Goal: Information Seeking & Learning: Learn about a topic

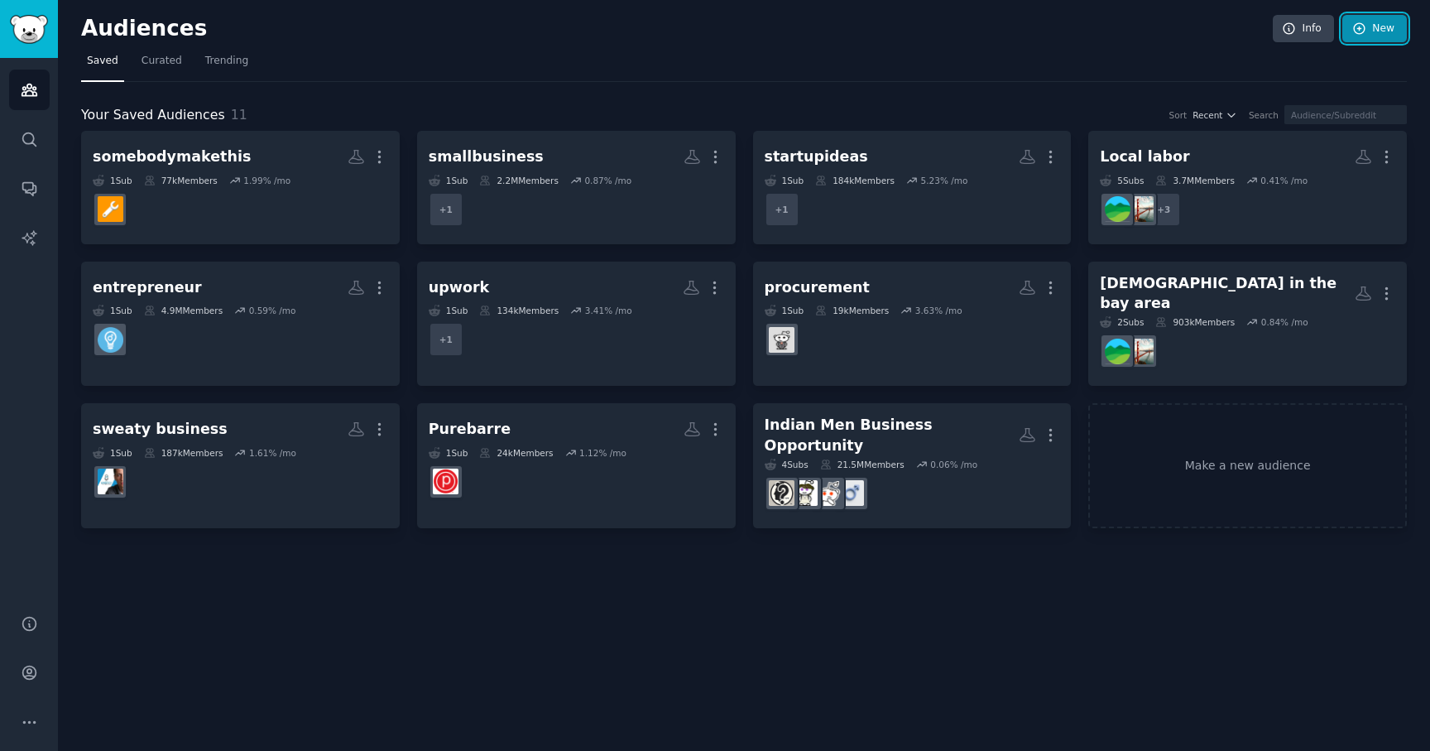
click at [1372, 26] on link "New" at bounding box center [1375, 29] width 65 height 28
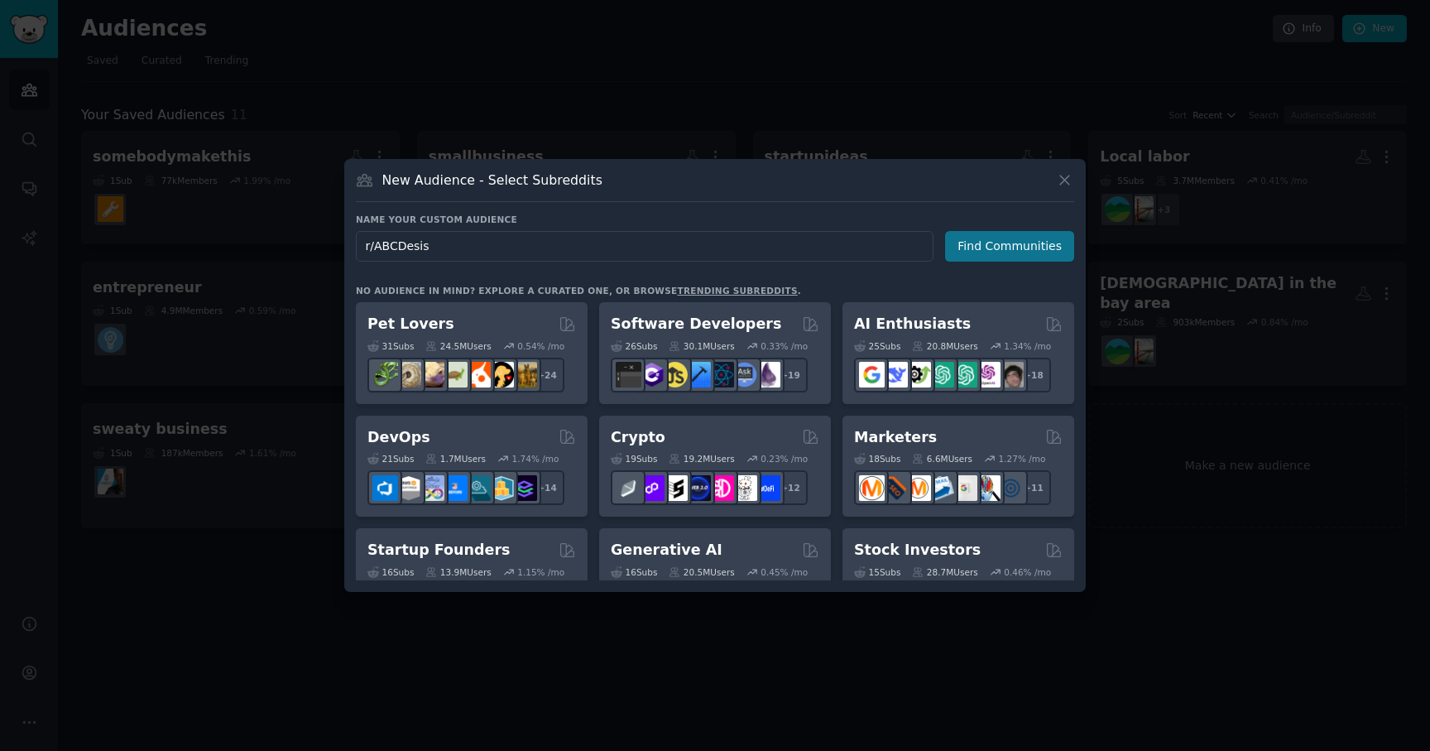
type input "r/ABCDesis"
click at [986, 254] on button "Find Communities" at bounding box center [1009, 246] width 129 height 31
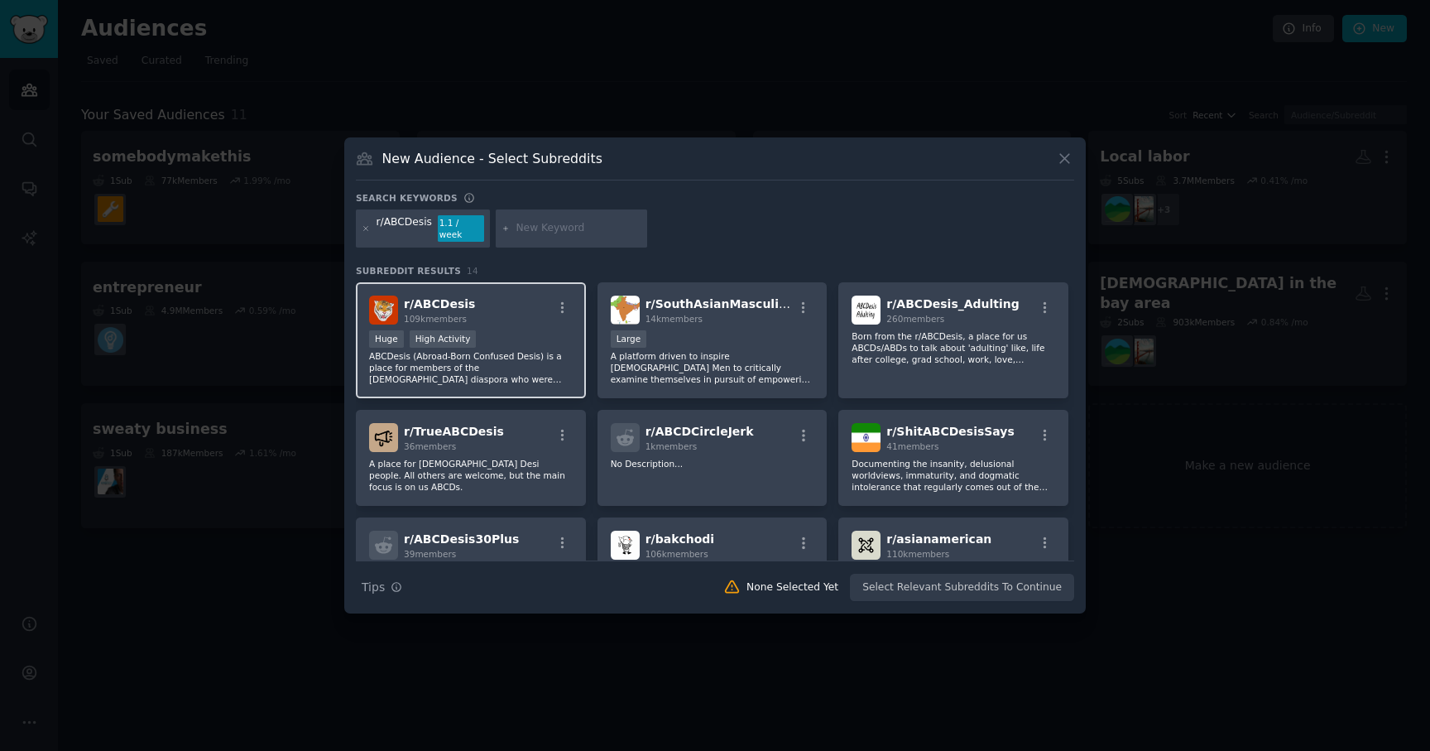
click at [511, 305] on div "r/ ABCDesis 109k members" at bounding box center [471, 309] width 204 height 29
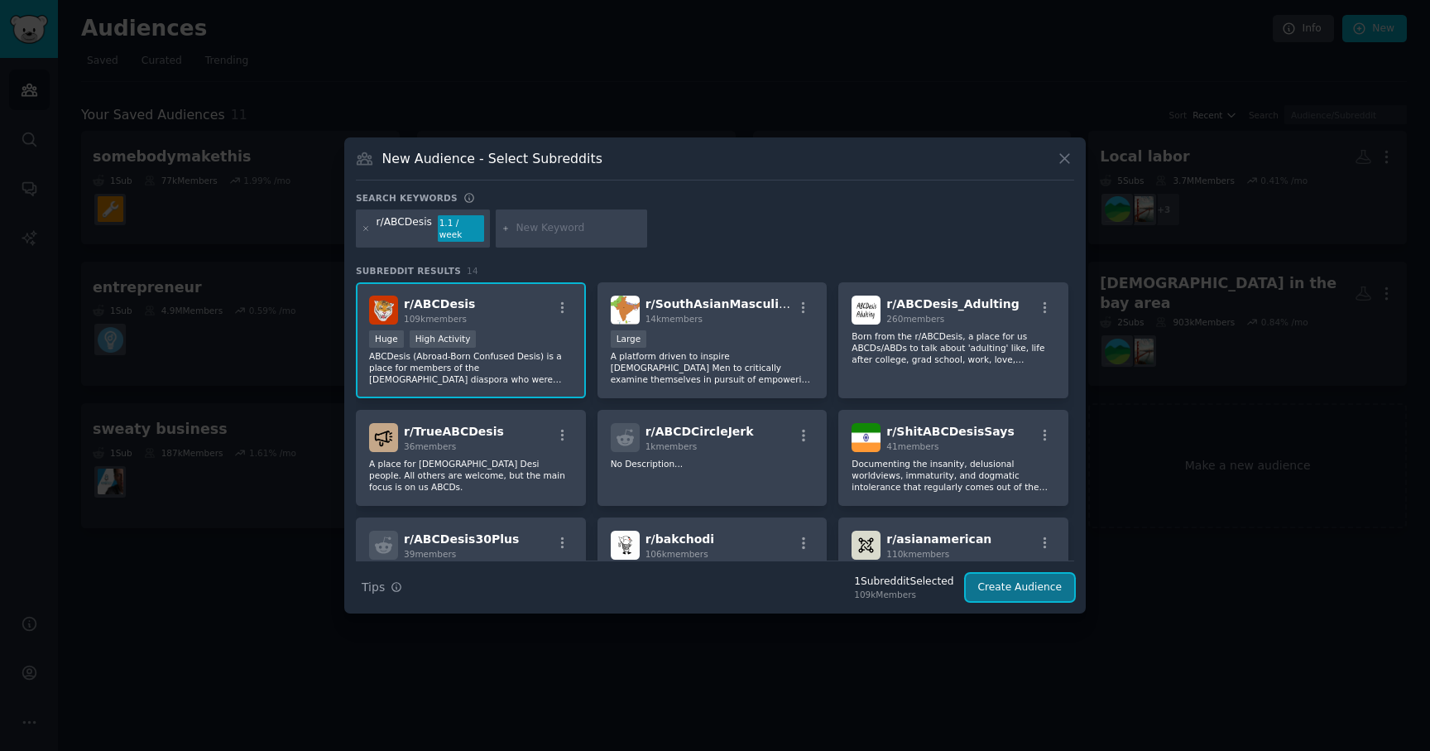
click at [1011, 586] on button "Create Audience" at bounding box center [1020, 588] width 109 height 28
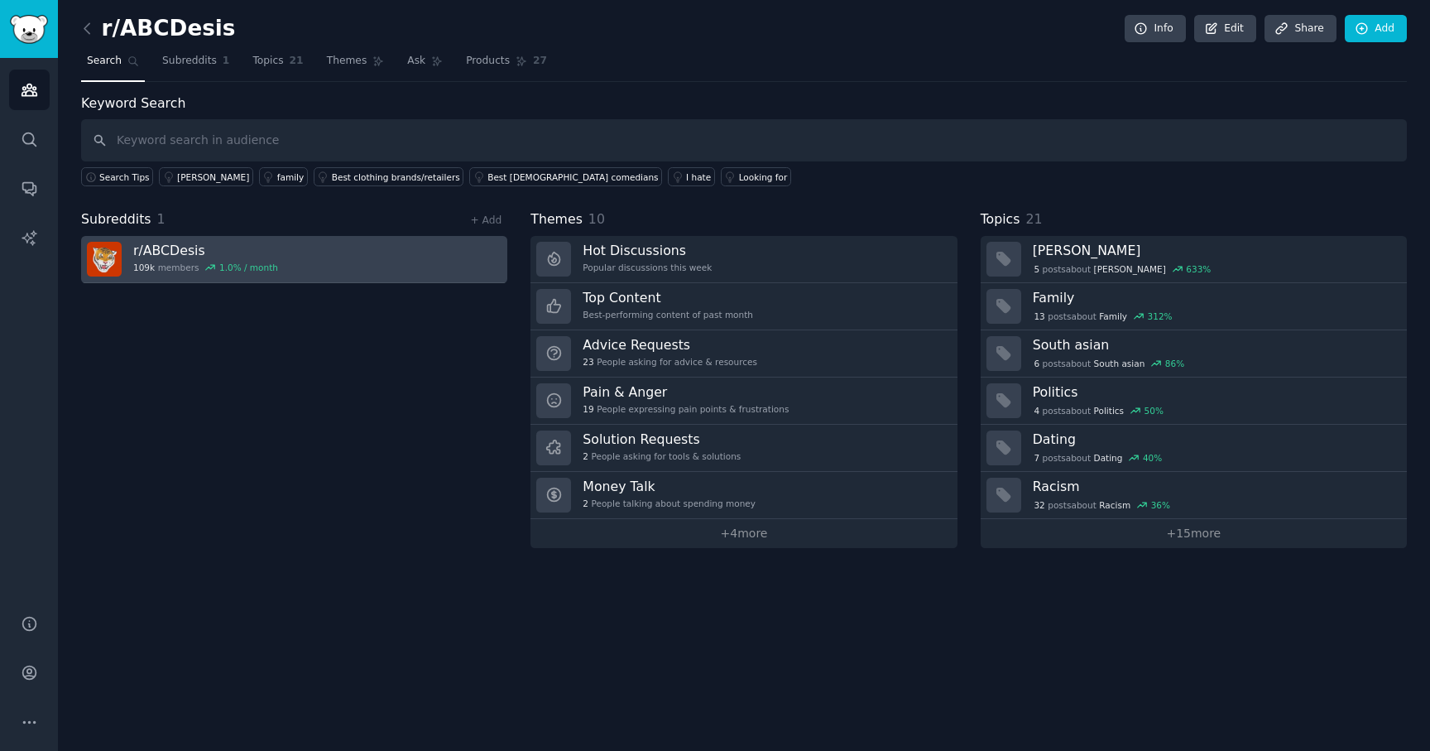
click at [426, 267] on link "r/ ABCDesis 109k members 1.0 % / month" at bounding box center [294, 259] width 426 height 47
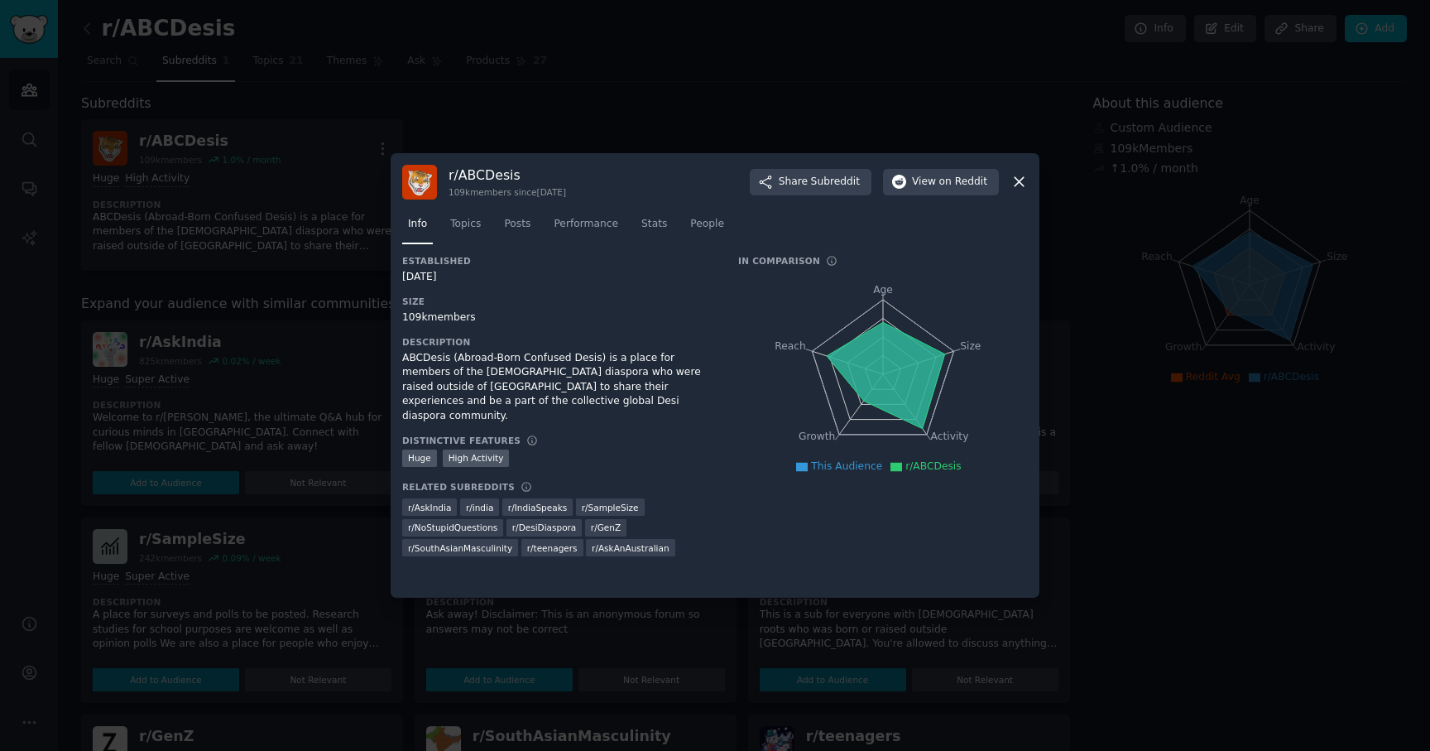
click at [1021, 184] on icon at bounding box center [1019, 182] width 9 height 9
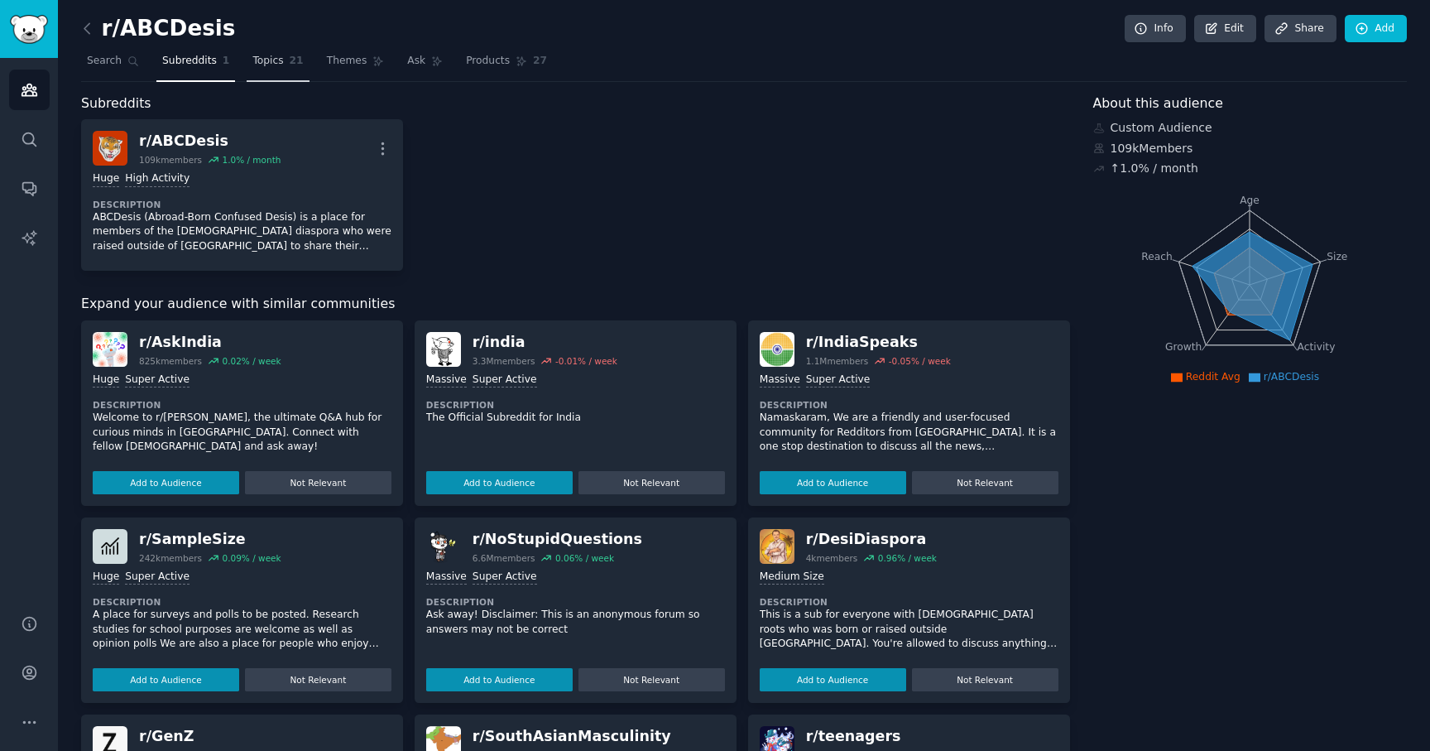
click at [271, 67] on span "Topics" at bounding box center [267, 61] width 31 height 15
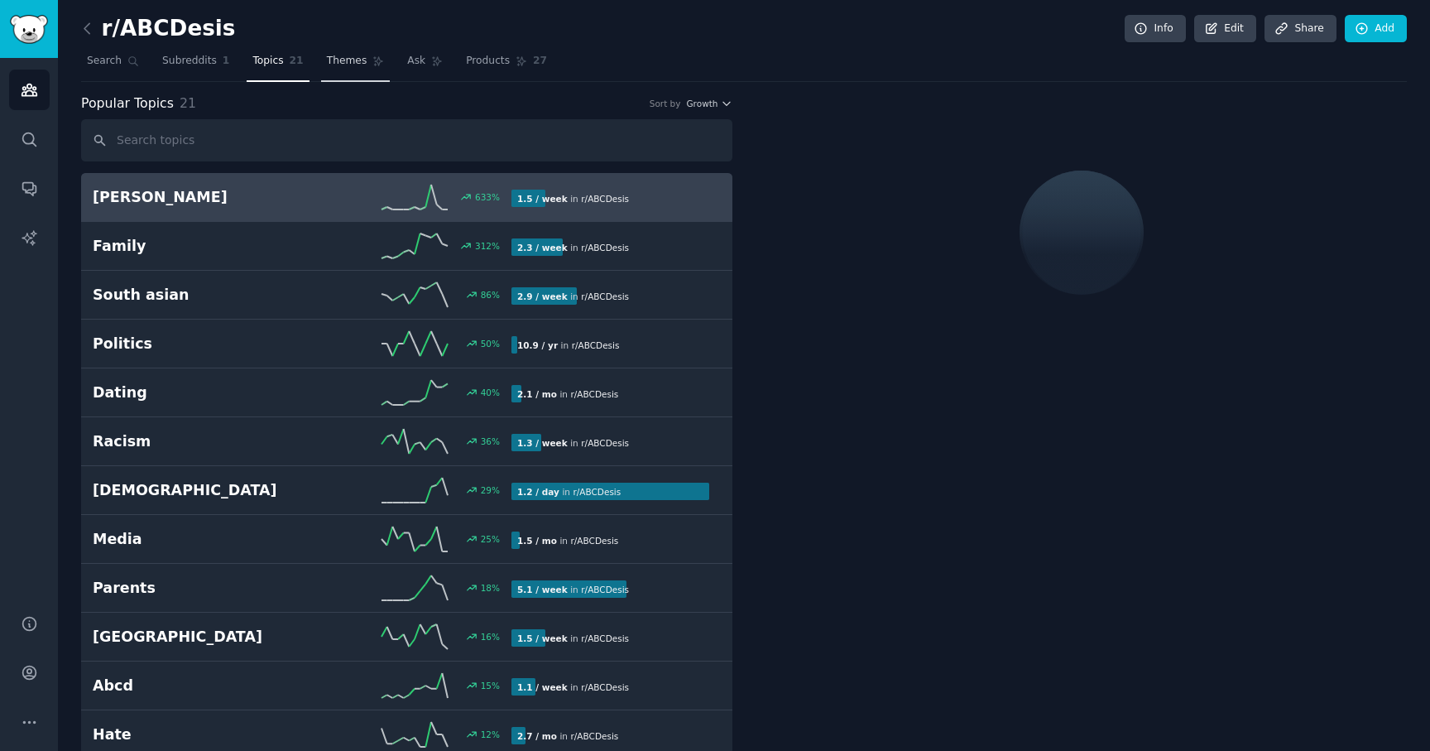
click at [351, 65] on span "Themes" at bounding box center [347, 61] width 41 height 15
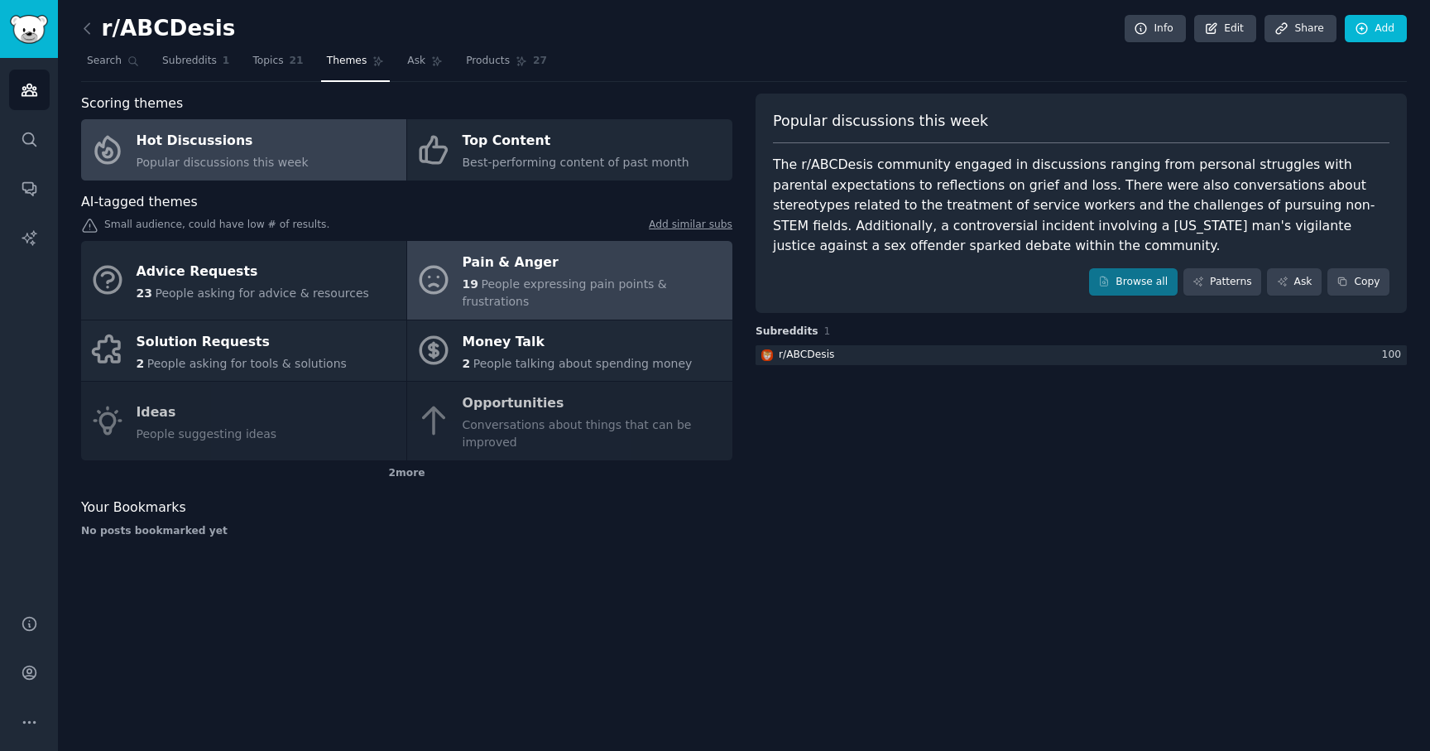
click at [515, 263] on div "Pain & Anger" at bounding box center [594, 263] width 262 height 26
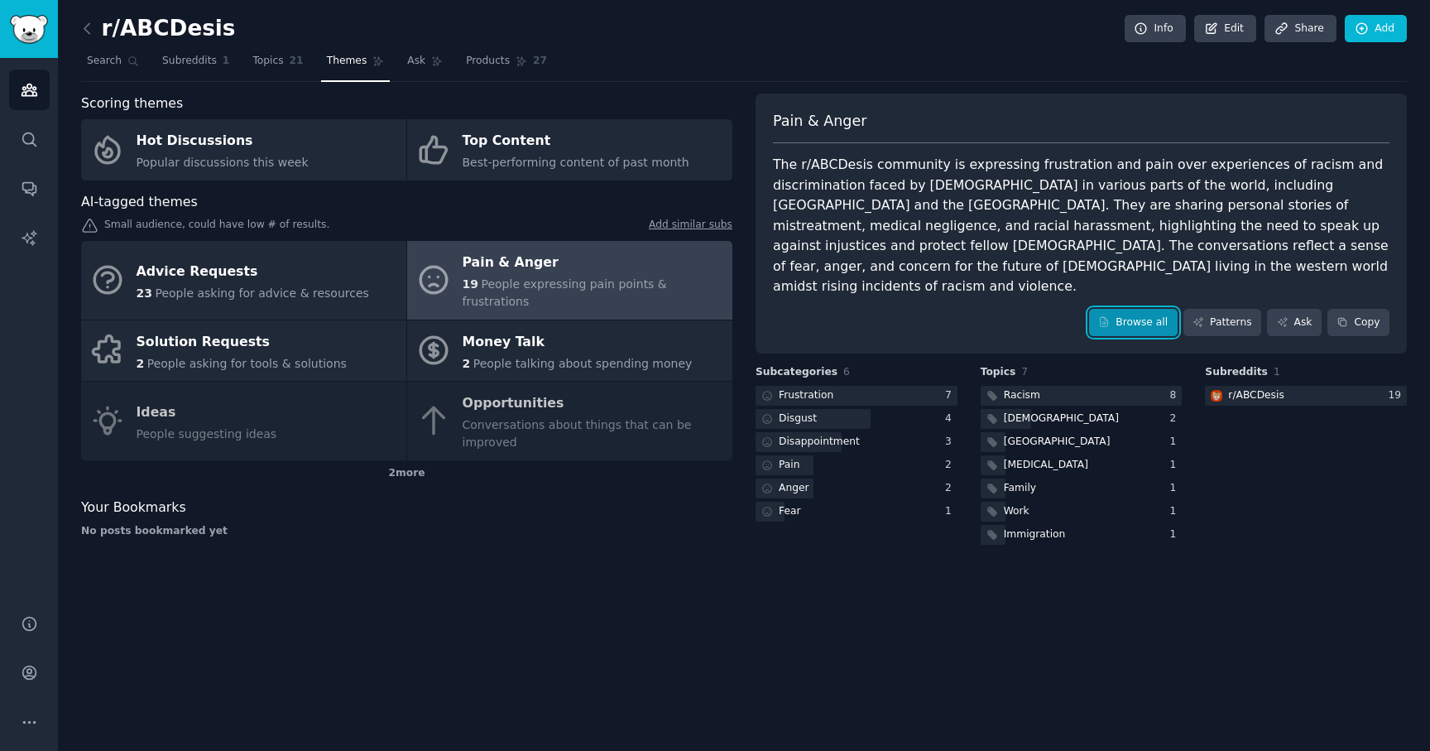
click at [1133, 309] on link "Browse all" at bounding box center [1133, 323] width 89 height 28
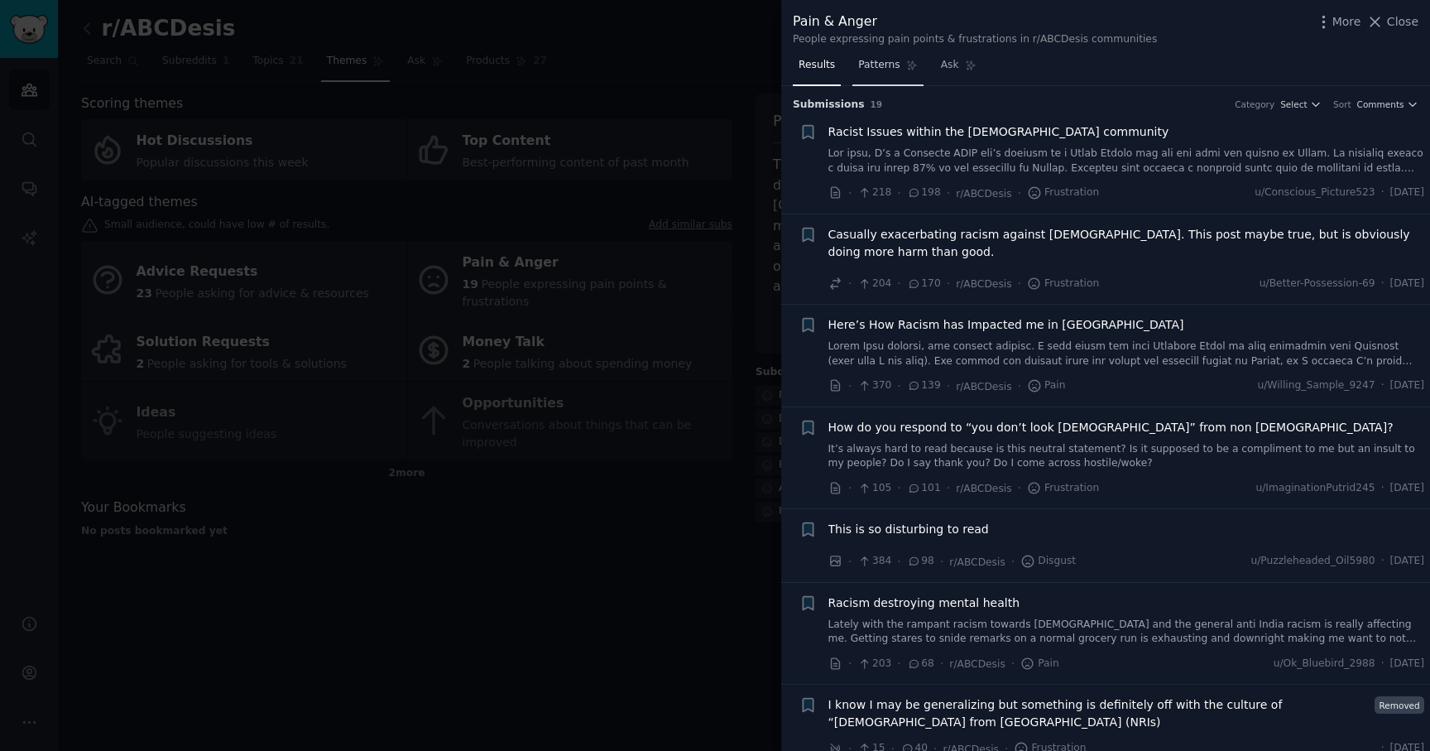
click at [898, 61] on span "Patterns" at bounding box center [878, 65] width 41 height 15
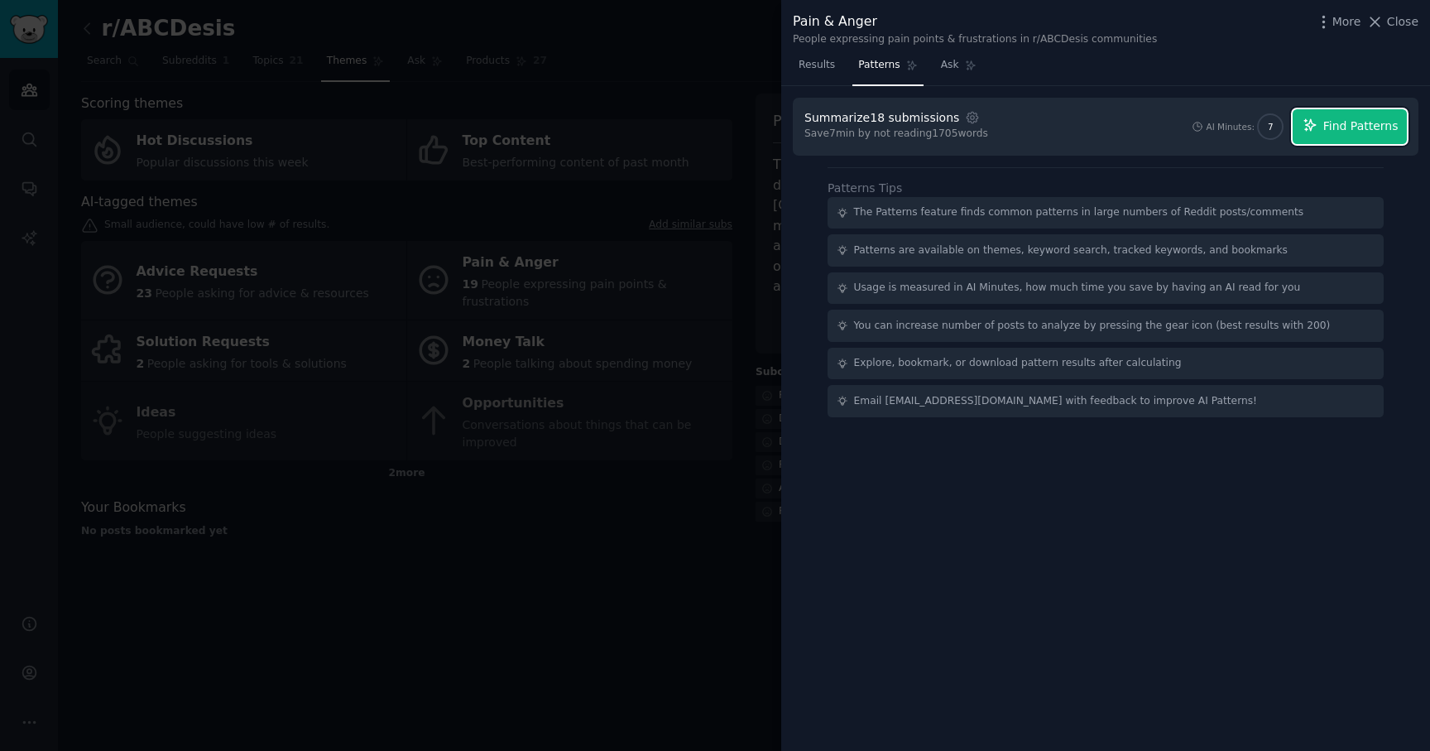
click at [1363, 132] on span "Find Patterns" at bounding box center [1360, 126] width 75 height 17
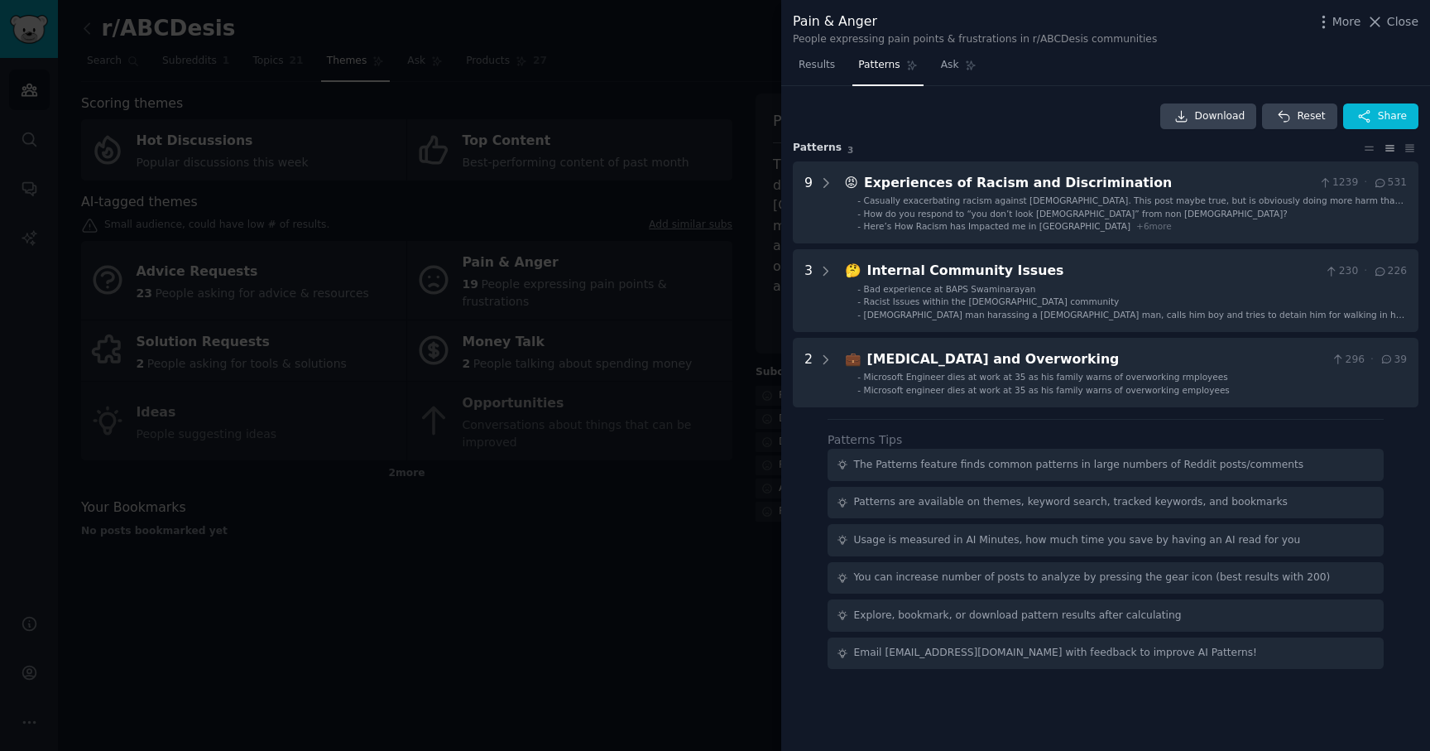
click at [681, 535] on div at bounding box center [715, 375] width 1430 height 751
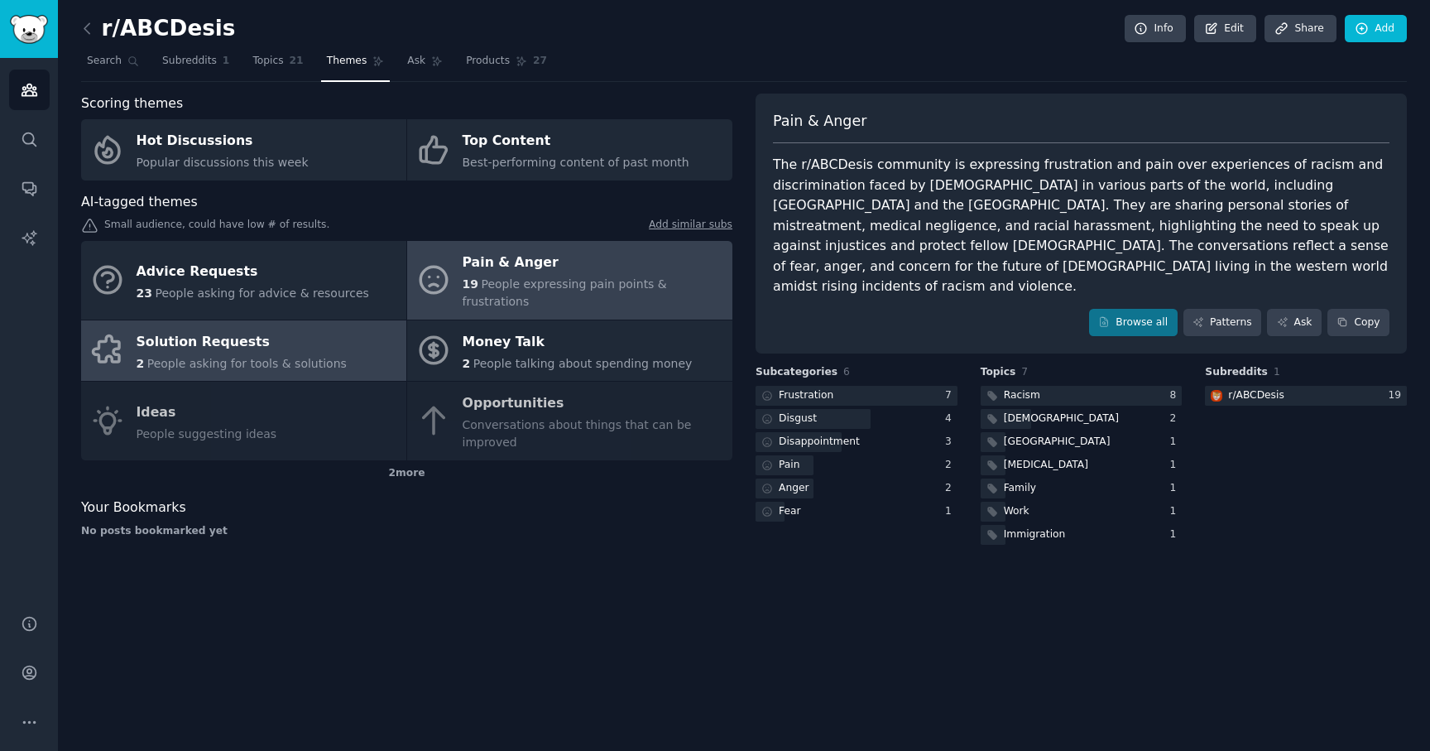
click at [302, 329] on div "Solution Requests" at bounding box center [242, 342] width 210 height 26
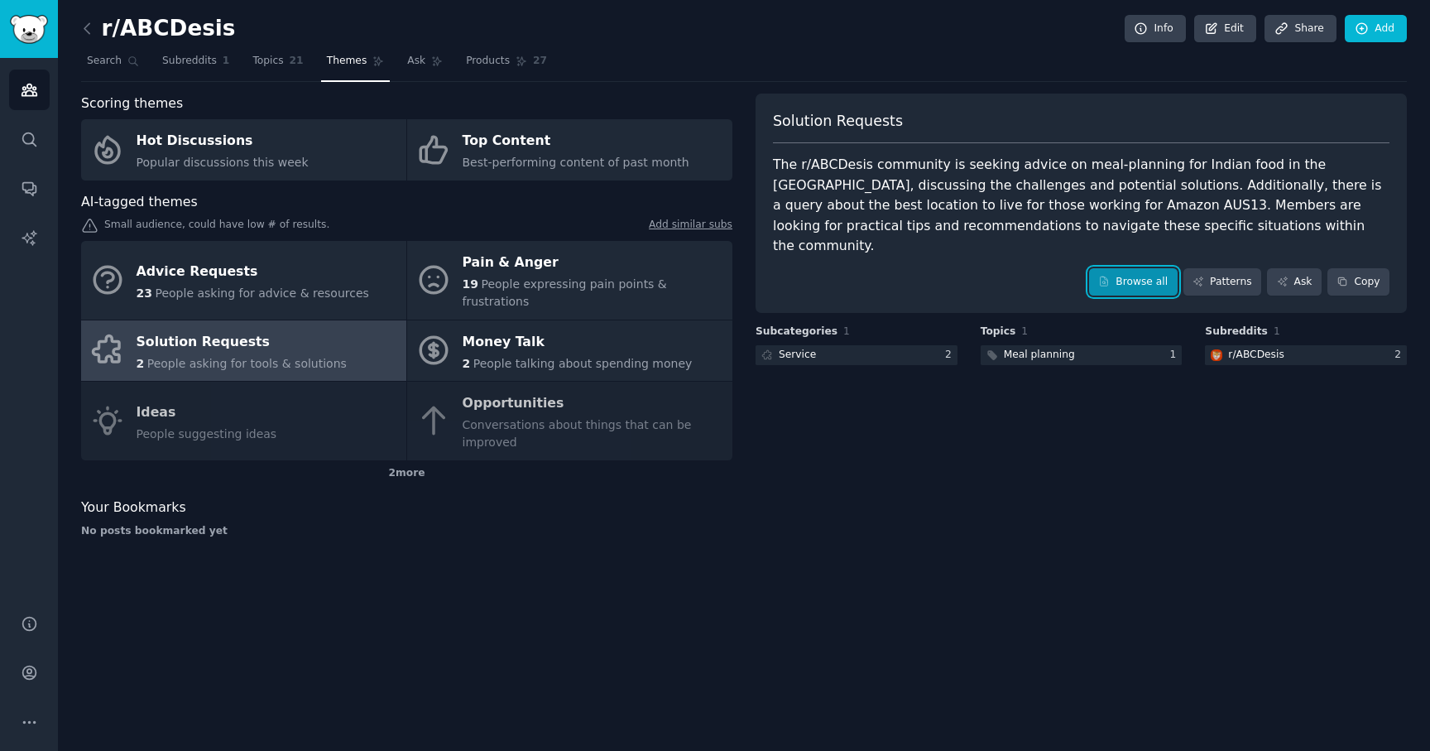
click at [1138, 268] on link "Browse all" at bounding box center [1133, 282] width 89 height 28
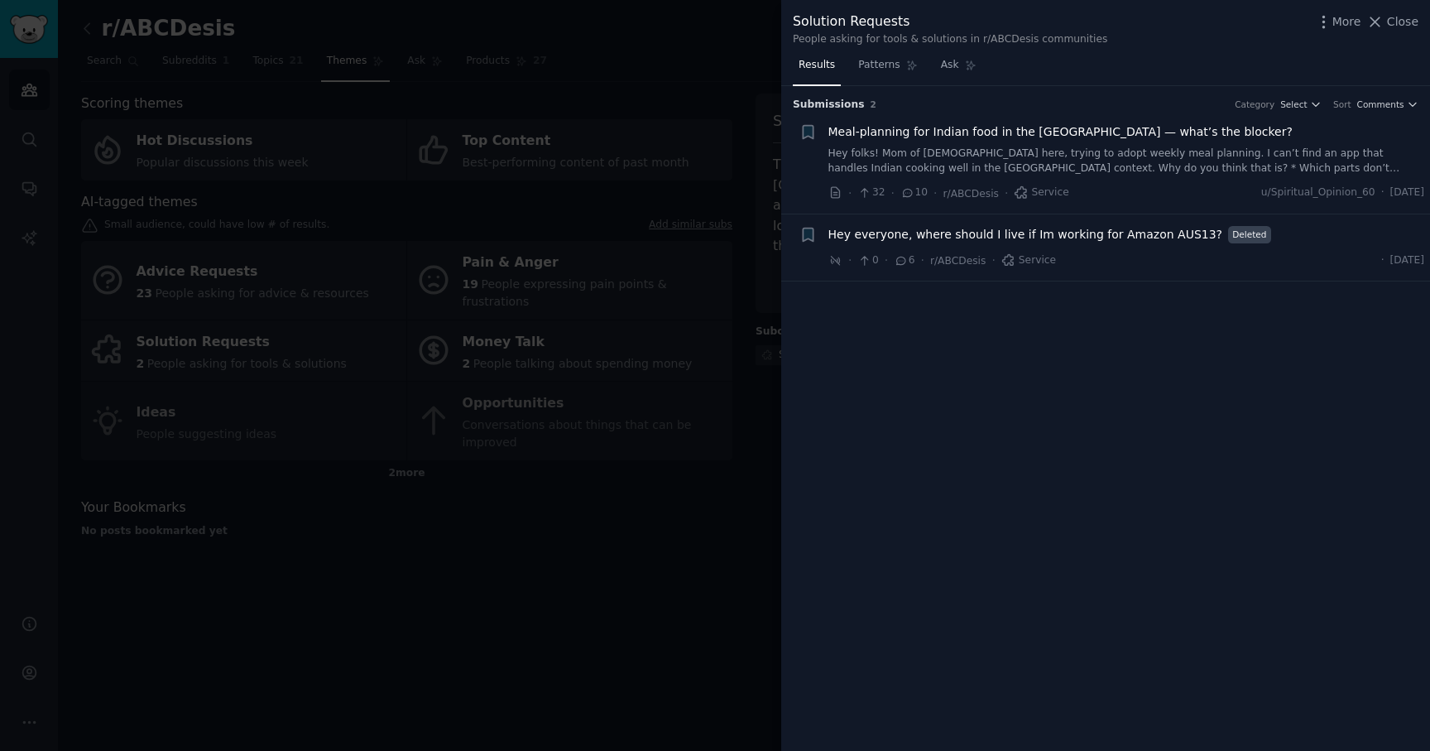
click at [1105, 153] on link "Hey folks! Mom of [DEMOGRAPHIC_DATA] here, trying to adopt weekly meal planning…" at bounding box center [1127, 161] width 597 height 29
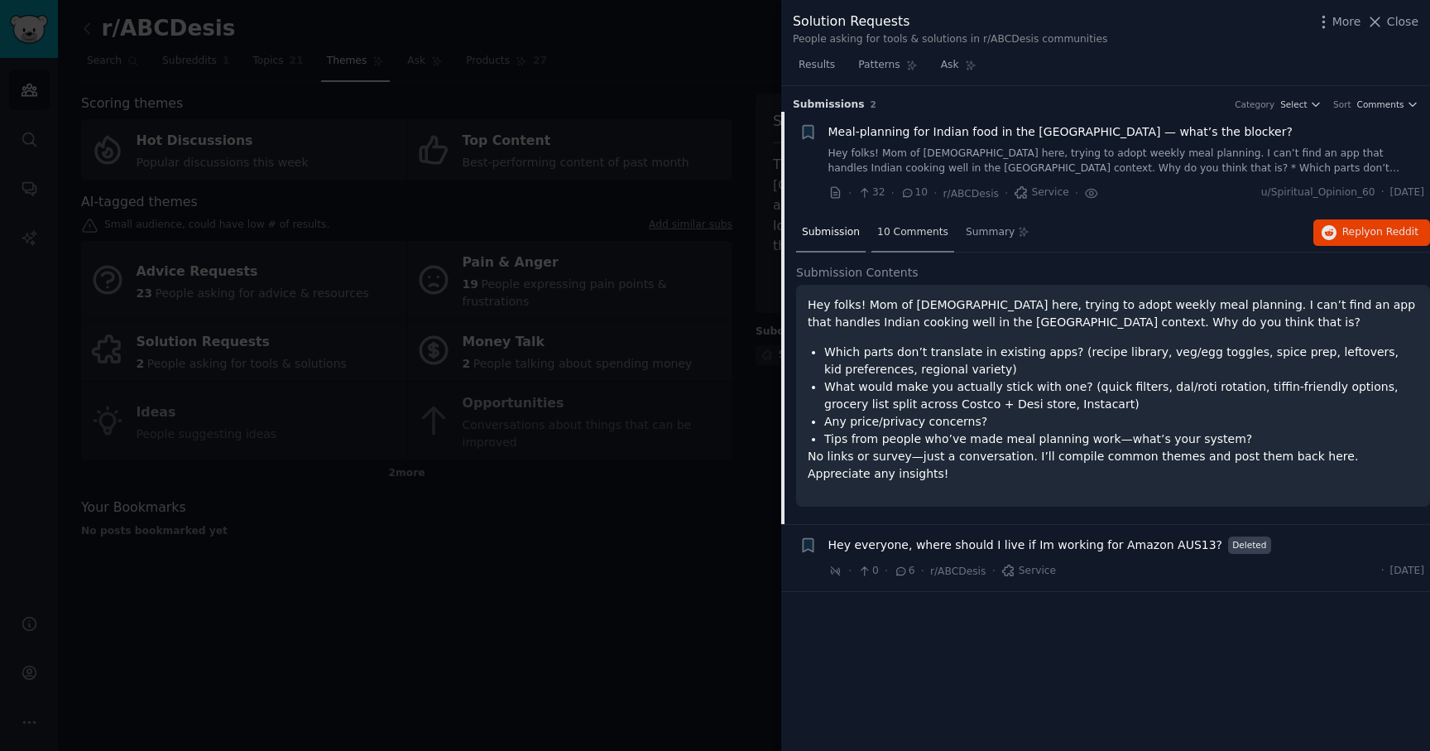
click at [913, 233] on span "10 Comments" at bounding box center [912, 232] width 71 height 15
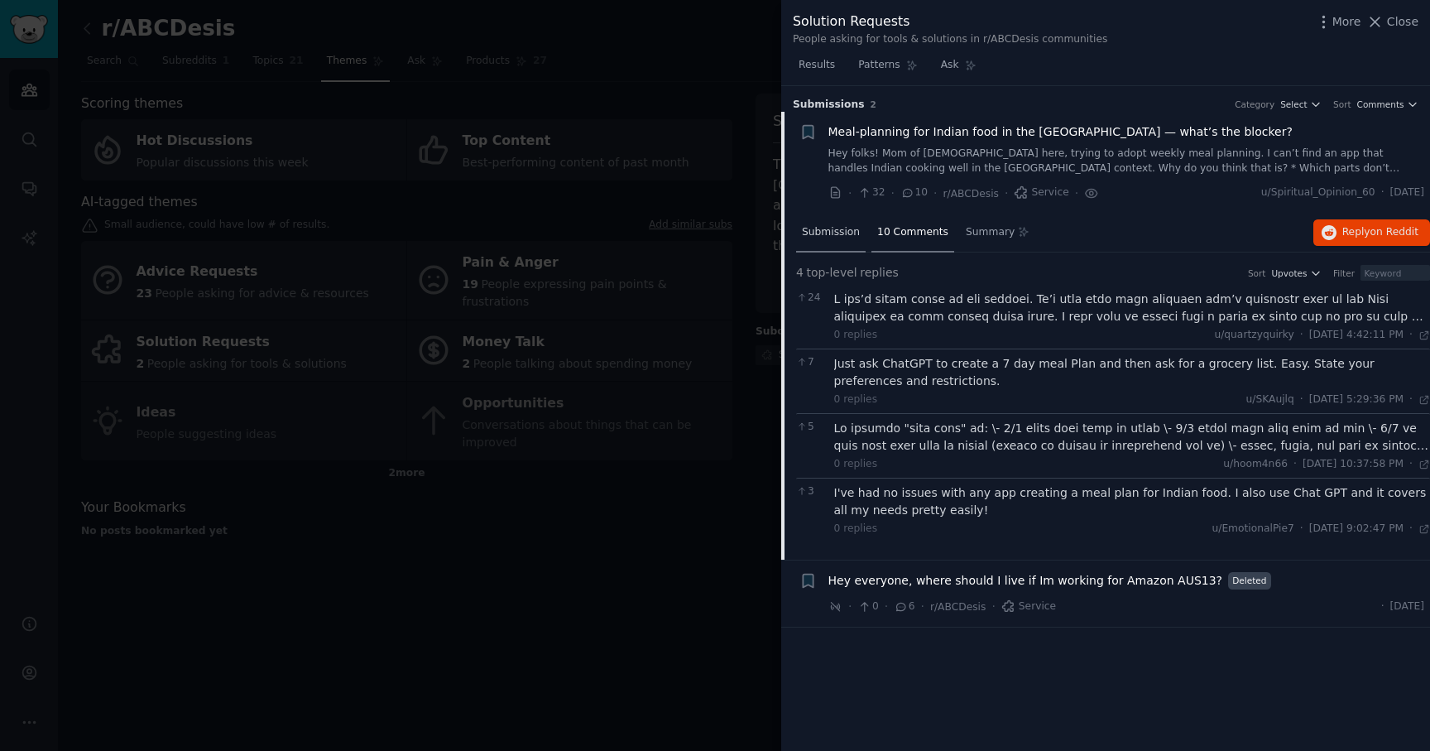
click at [840, 225] on span "Submission" at bounding box center [831, 232] width 58 height 15
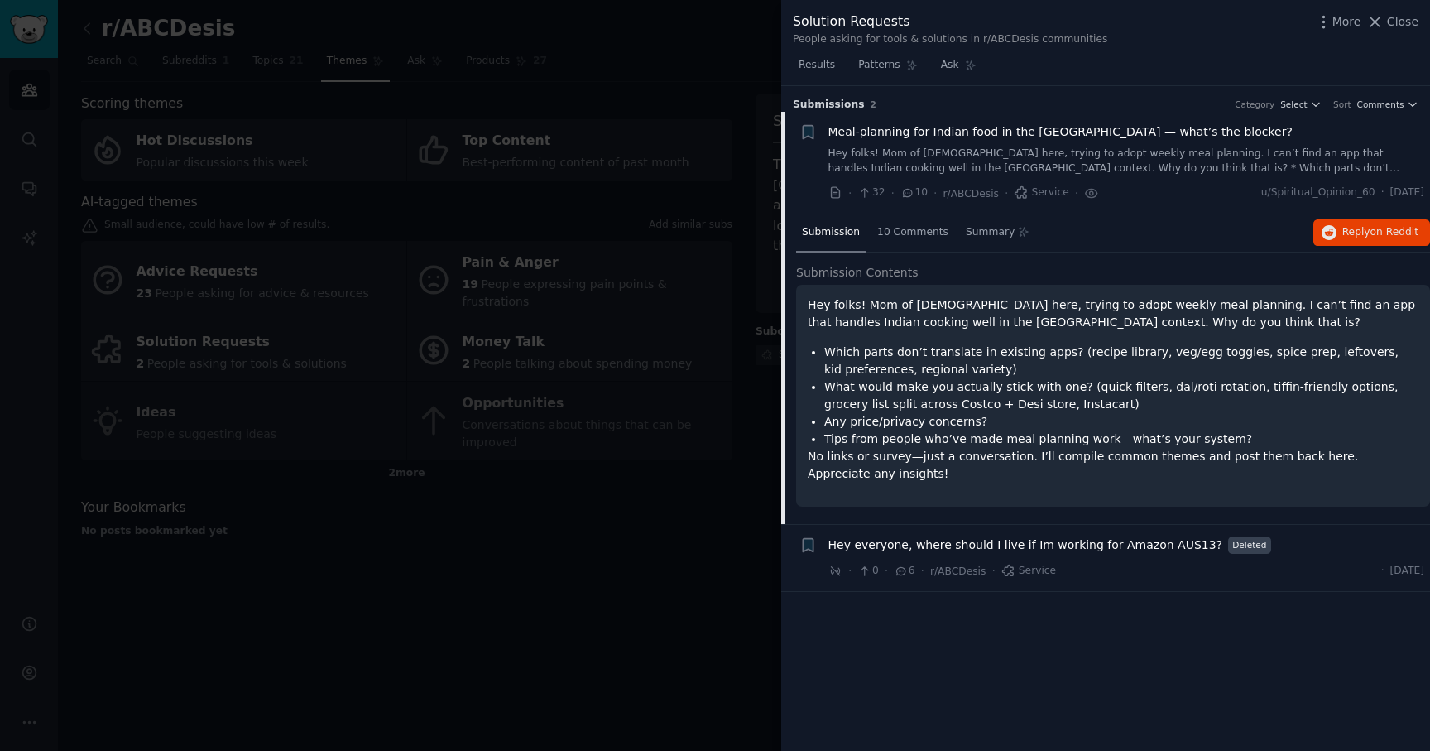
click at [582, 534] on div at bounding box center [715, 375] width 1430 height 751
